Goal: Information Seeking & Learning: Learn about a topic

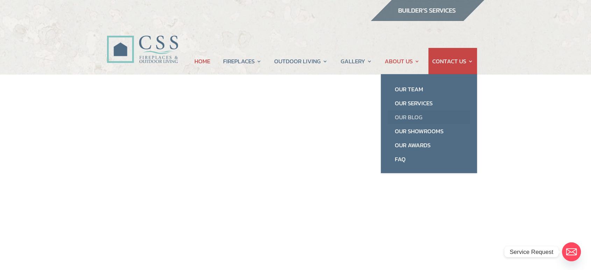
click at [412, 117] on link "Our Blog" at bounding box center [429, 117] width 82 height 14
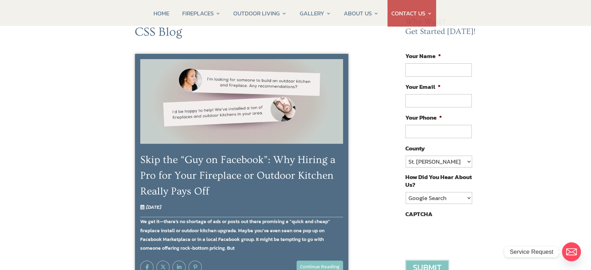
scroll to position [78, 0]
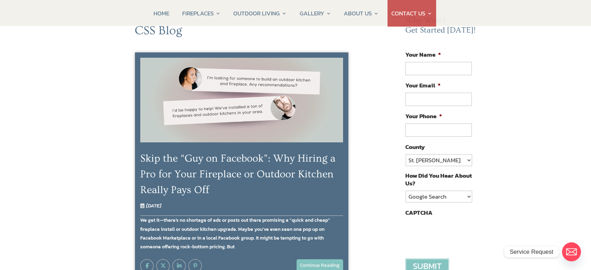
click at [292, 176] on span "Skip the “Guy on Facebook”: Why Hiring a Pro for Your Fireplace or Outdoor Kitc…" at bounding box center [237, 174] width 195 height 43
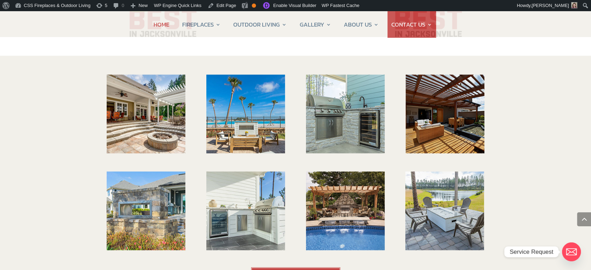
scroll to position [1050, 0]
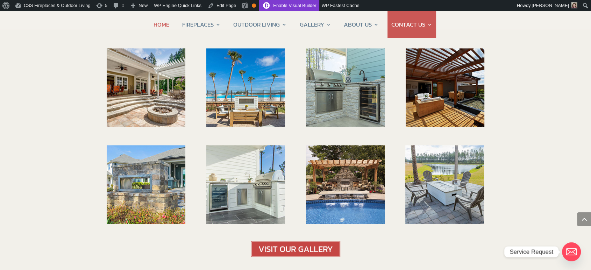
click at [278, 7] on link "Enable Visual Builder" at bounding box center [289, 5] width 60 height 11
